Goal: Information Seeking & Learning: Find contact information

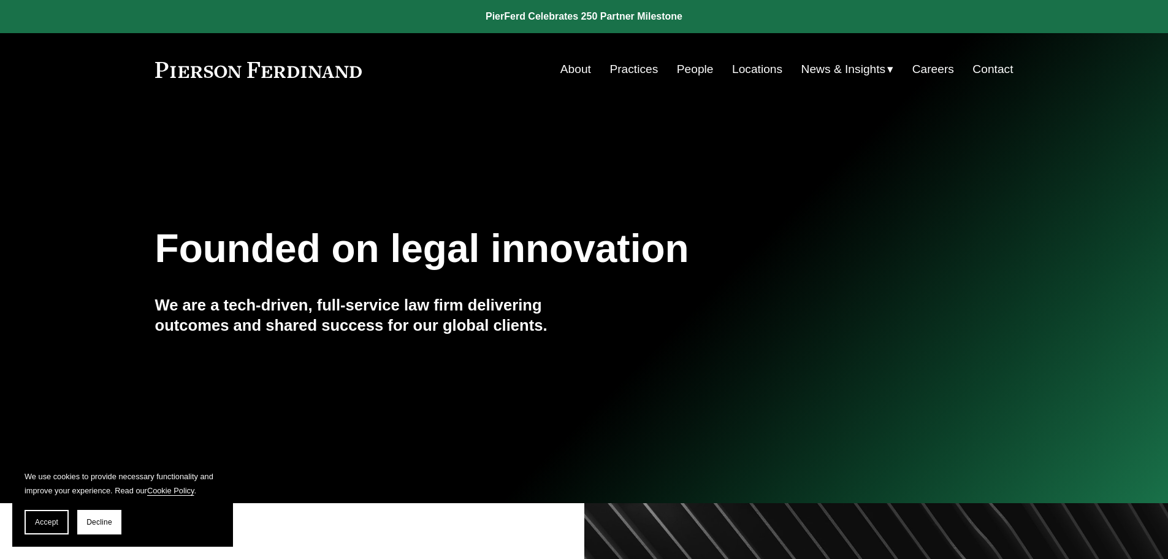
click at [992, 70] on link "Contact" at bounding box center [993, 69] width 40 height 23
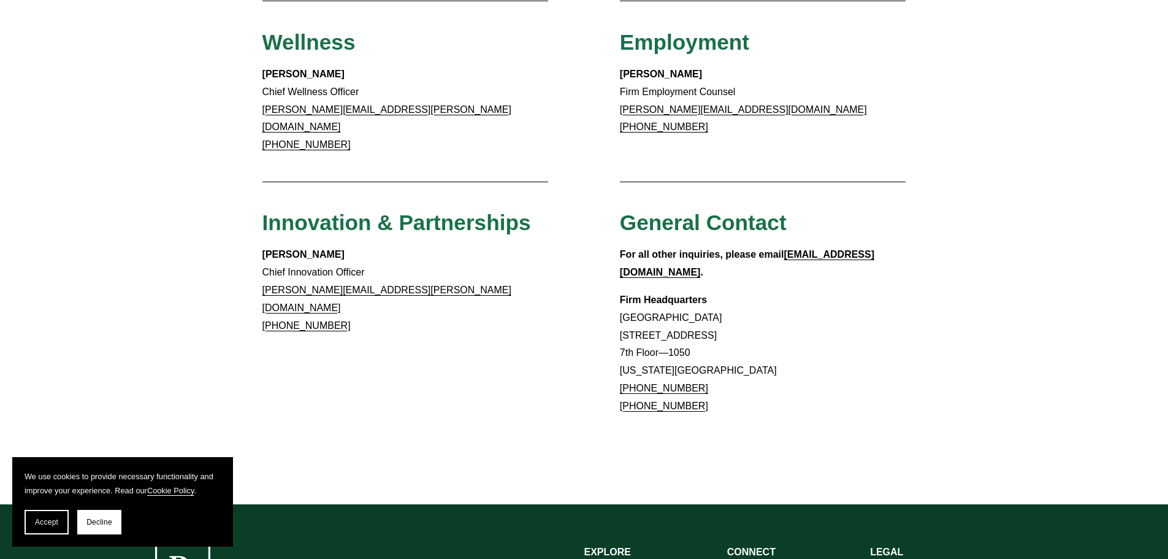
scroll to position [981, 0]
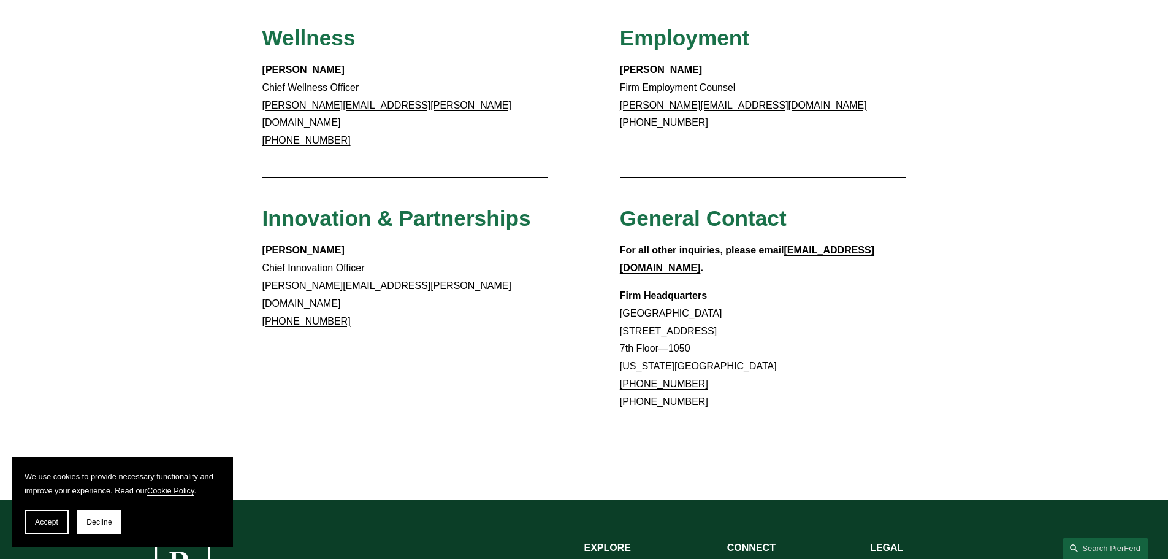
click at [728, 301] on p "Firm Headquarters Rockefeller Center 1270 Avenue of the Americas 7th Floor—1050…" at bounding box center [763, 349] width 286 height 124
drag, startPoint x: 719, startPoint y: 304, endPoint x: 621, endPoint y: 253, distance: 110.6
click at [621, 287] on p "Firm Headquarters Rockefeller Center 1270 Avenue of the Americas 7th Floor—1050…" at bounding box center [763, 349] width 286 height 124
copy p "Rockefeller Center 1270 Avenue of the Americas 7th Floor—1050 New York, NY 10020"
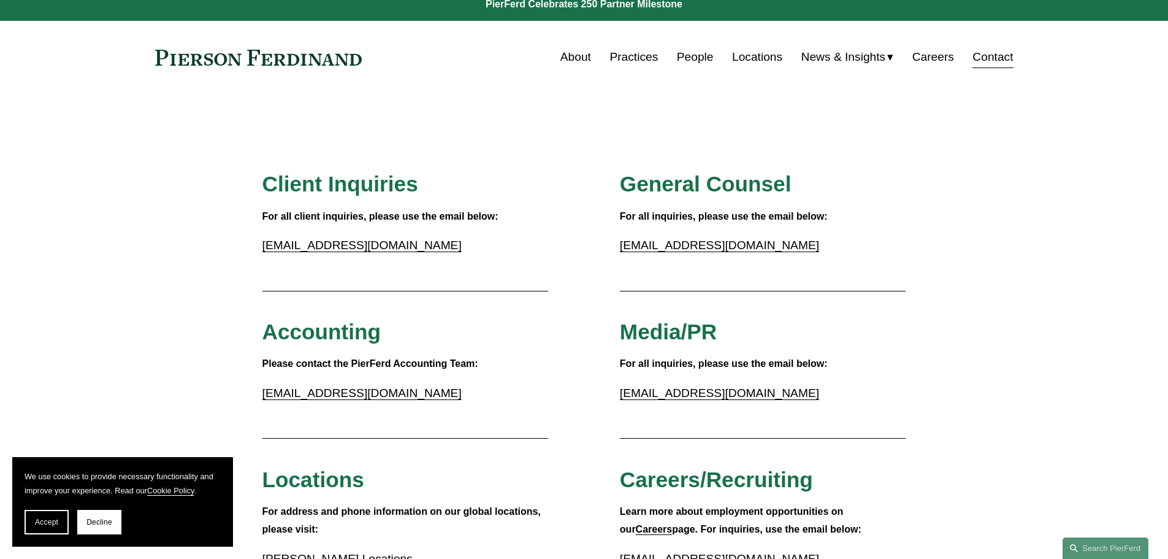
scroll to position [0, 0]
